Goal: Transaction & Acquisition: Purchase product/service

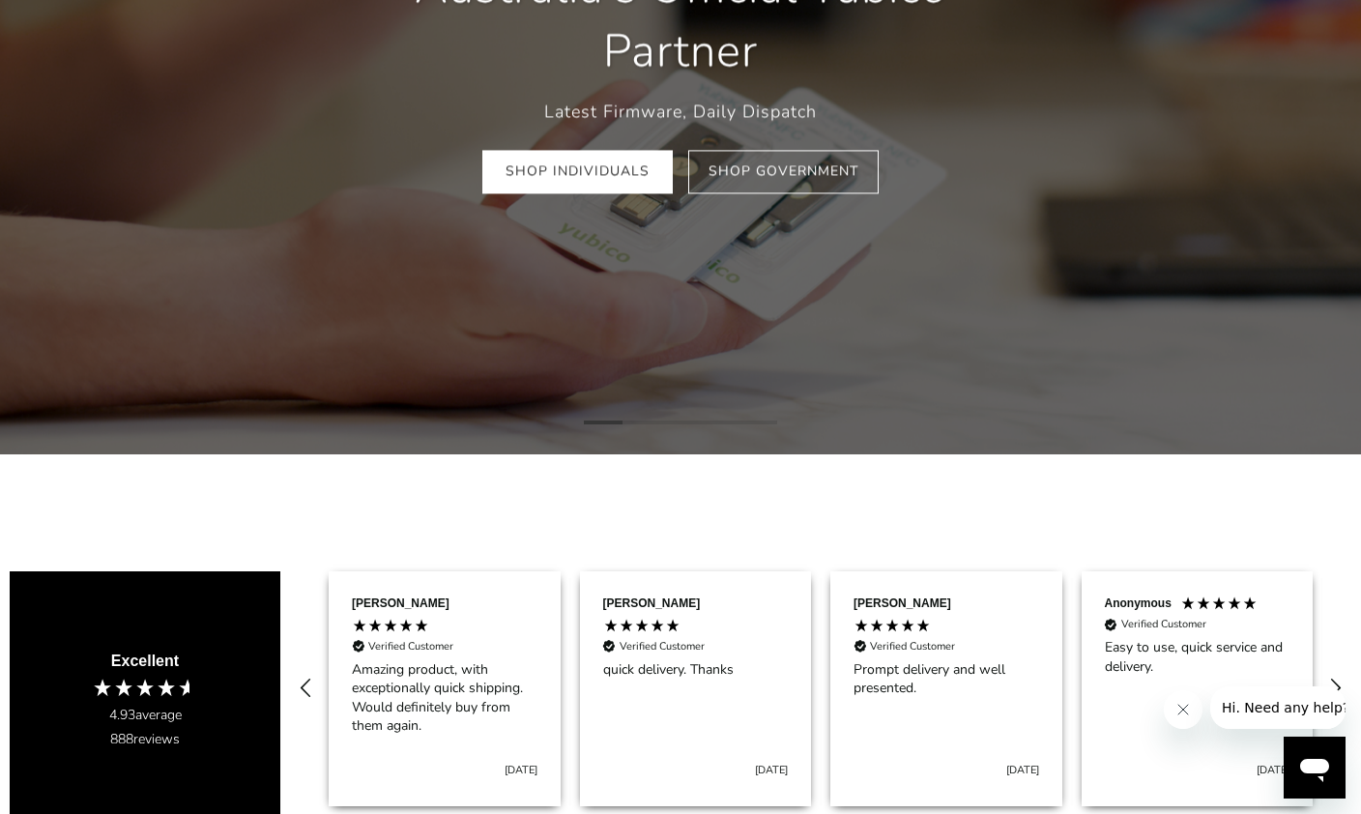
scroll to position [387, 0]
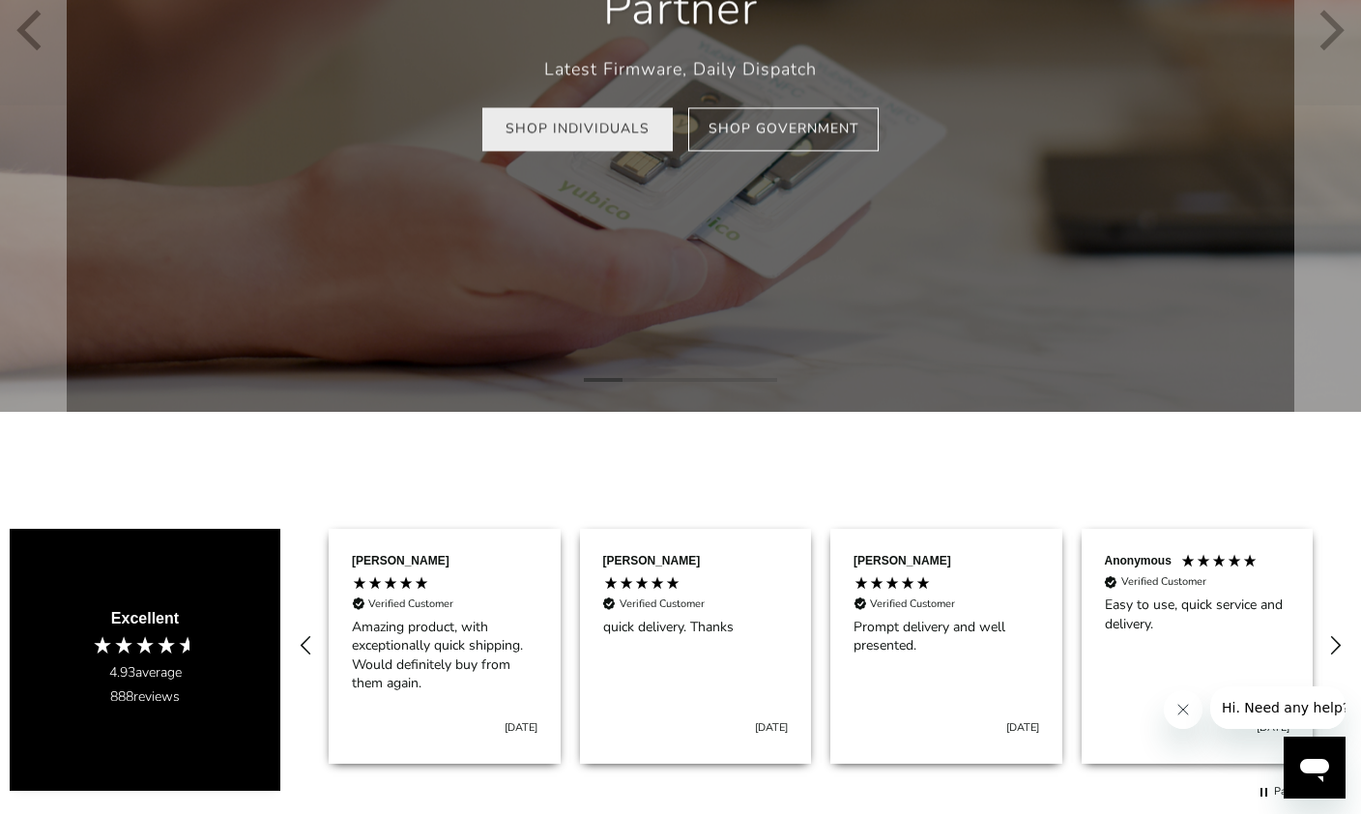
click at [593, 135] on link "Shop Individuals" at bounding box center [577, 128] width 190 height 43
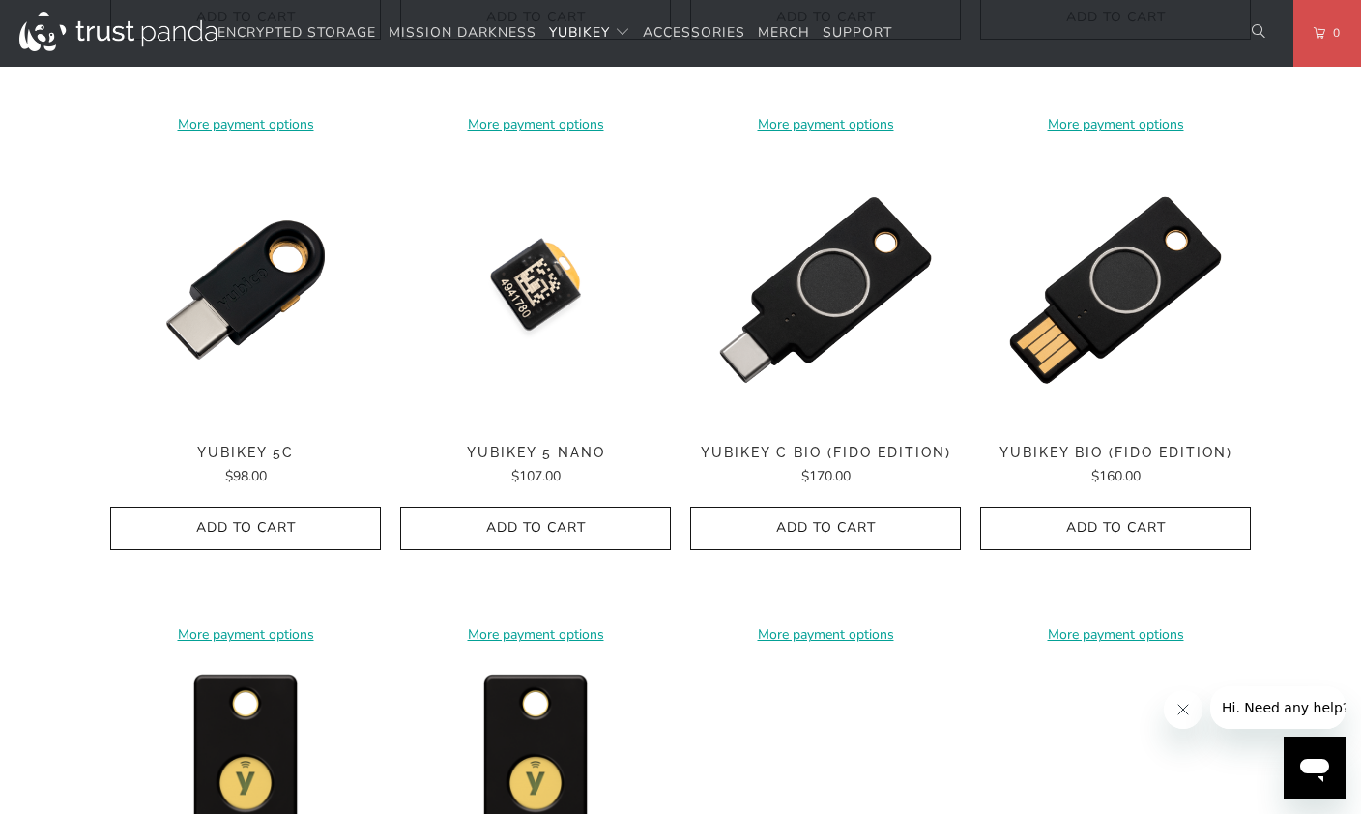
scroll to position [1675, 0]
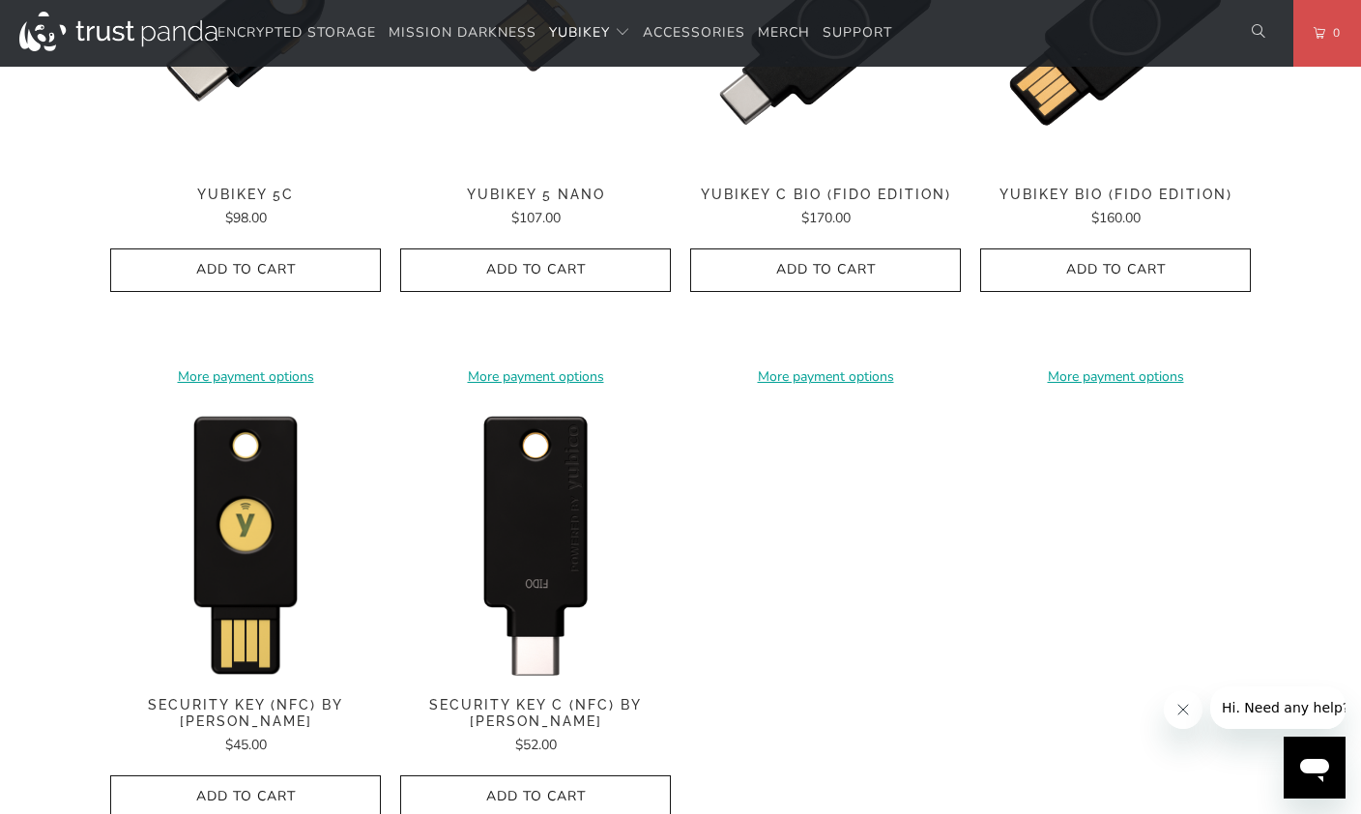
click at [556, 534] on img at bounding box center [535, 542] width 271 height 271
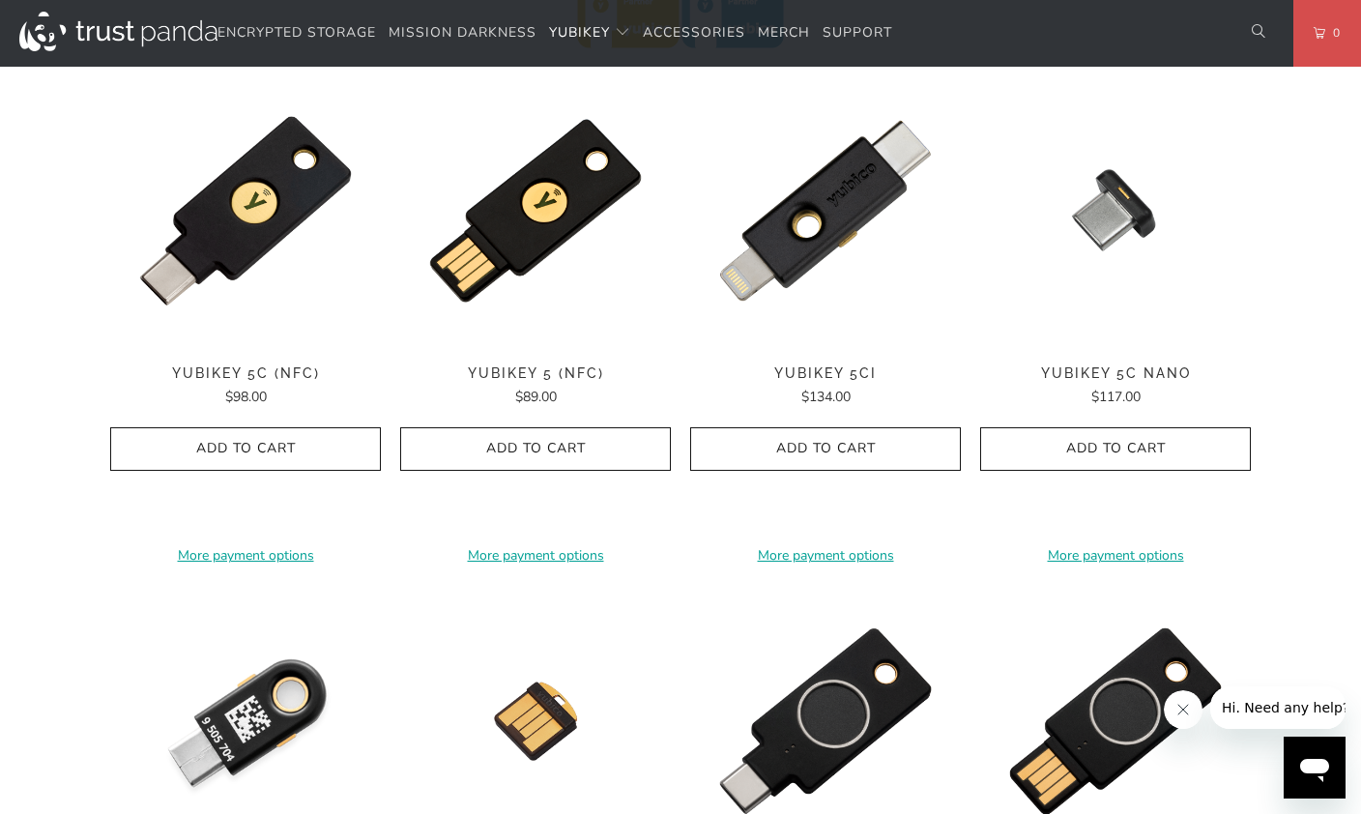
scroll to position [902, 0]
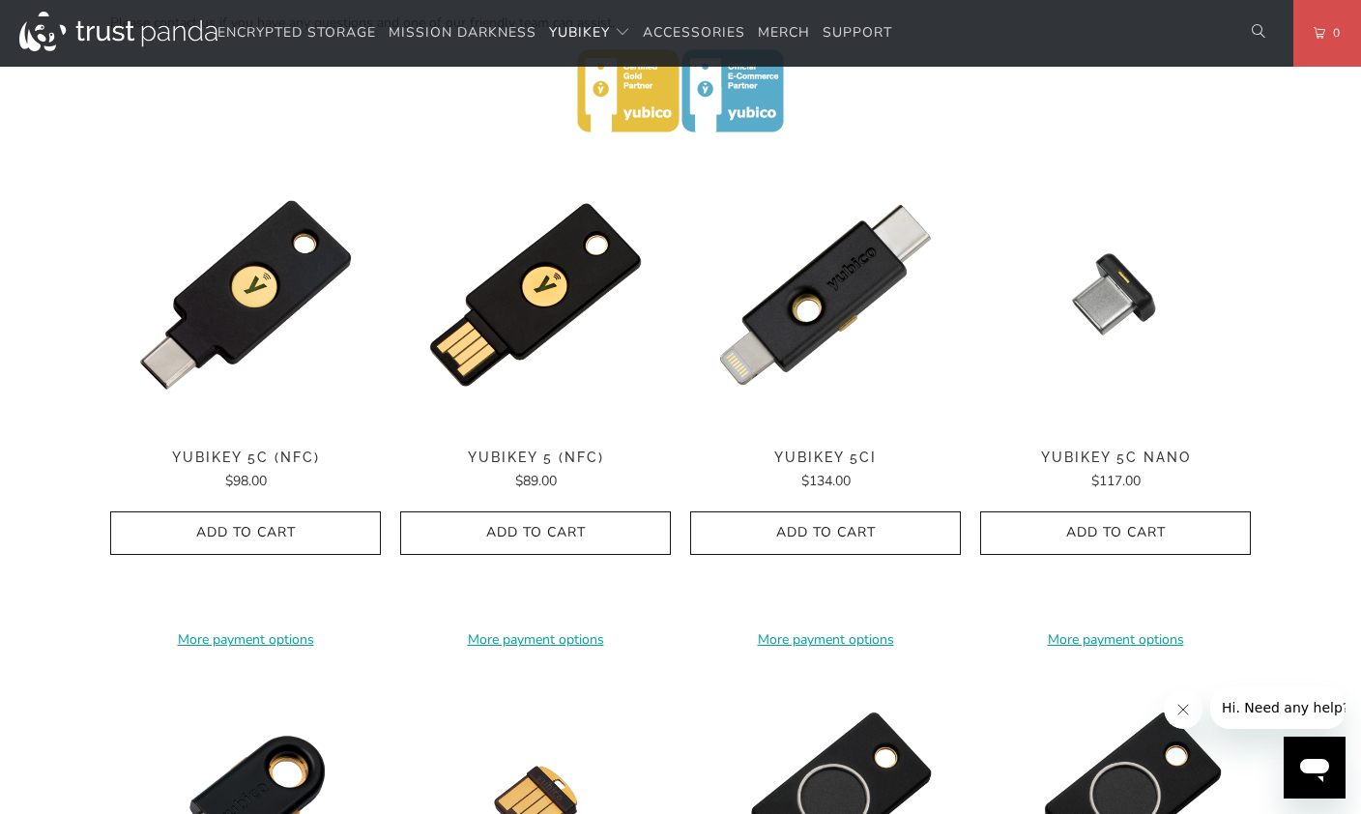
click at [244, 343] on img at bounding box center [245, 294] width 271 height 271
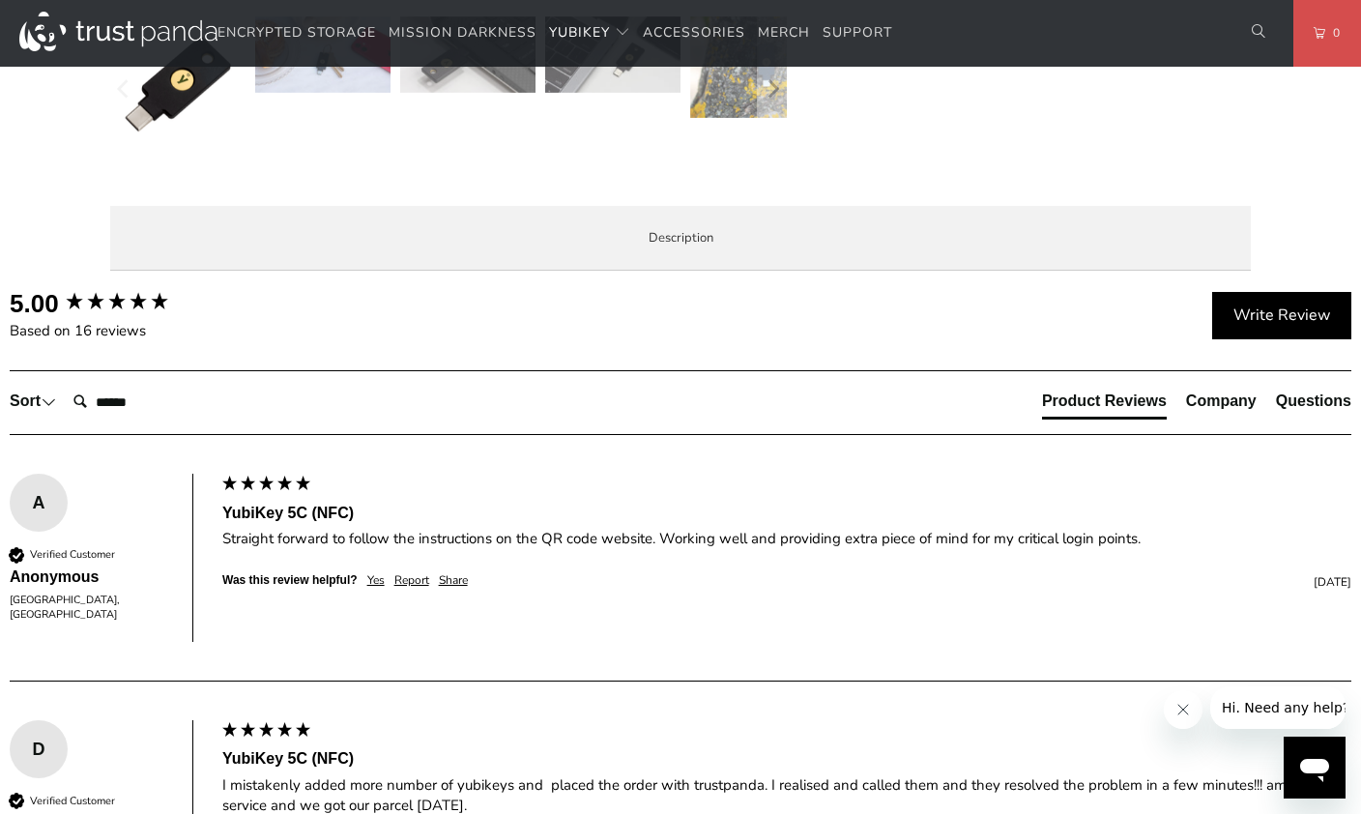
scroll to position [902, 0]
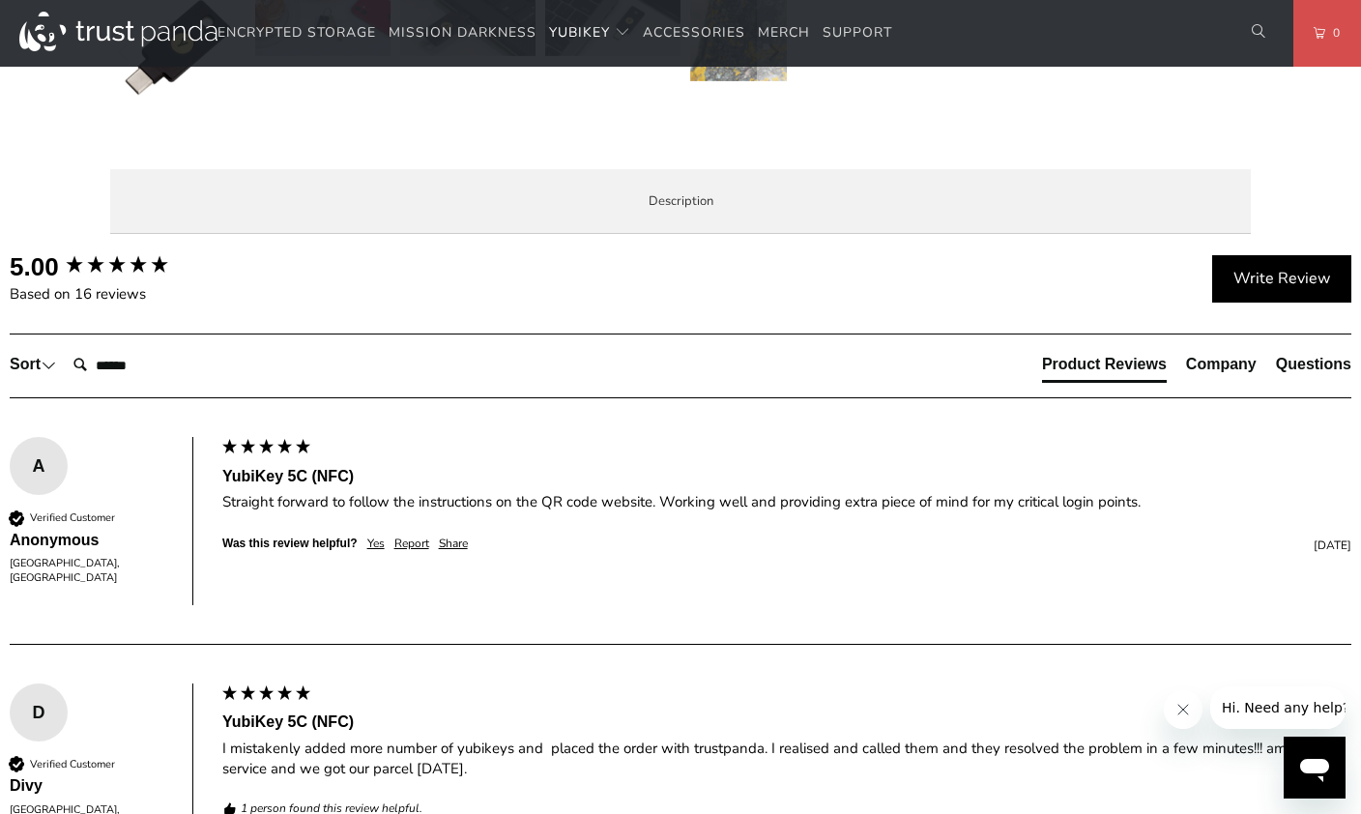
click at [0, 0] on p "The YubiKey 5C NFC works with more online services and applications than any ot…" at bounding box center [0, 0] width 0 height 0
